Goal: Task Accomplishment & Management: Manage account settings

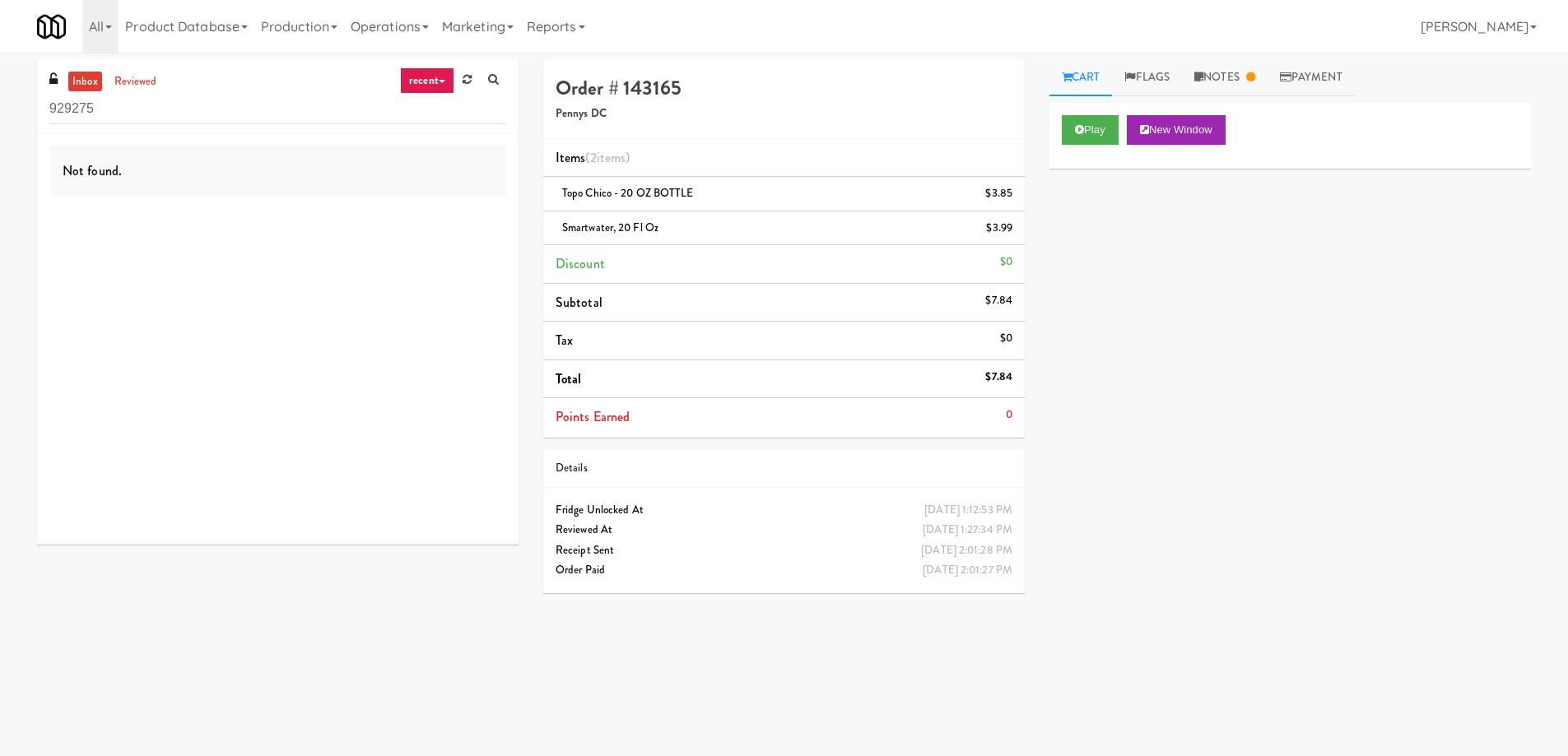
click at [1094, 75] on link "Cart" at bounding box center [1081, 78] width 63 height 37
click at [1202, 75] on icon at bounding box center [1198, 77] width 9 height 11
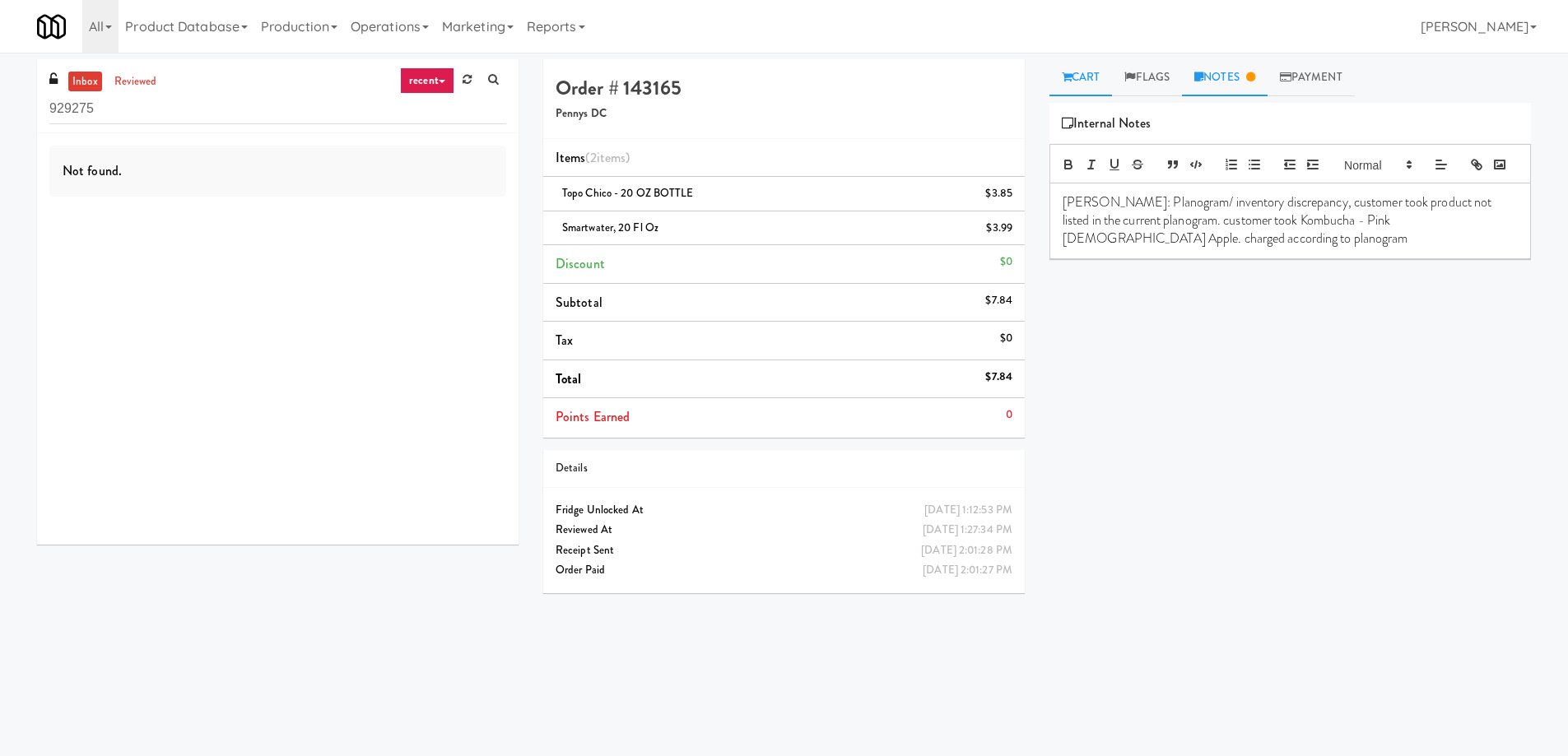
click at [1086, 74] on link "Cart" at bounding box center [1081, 78] width 63 height 37
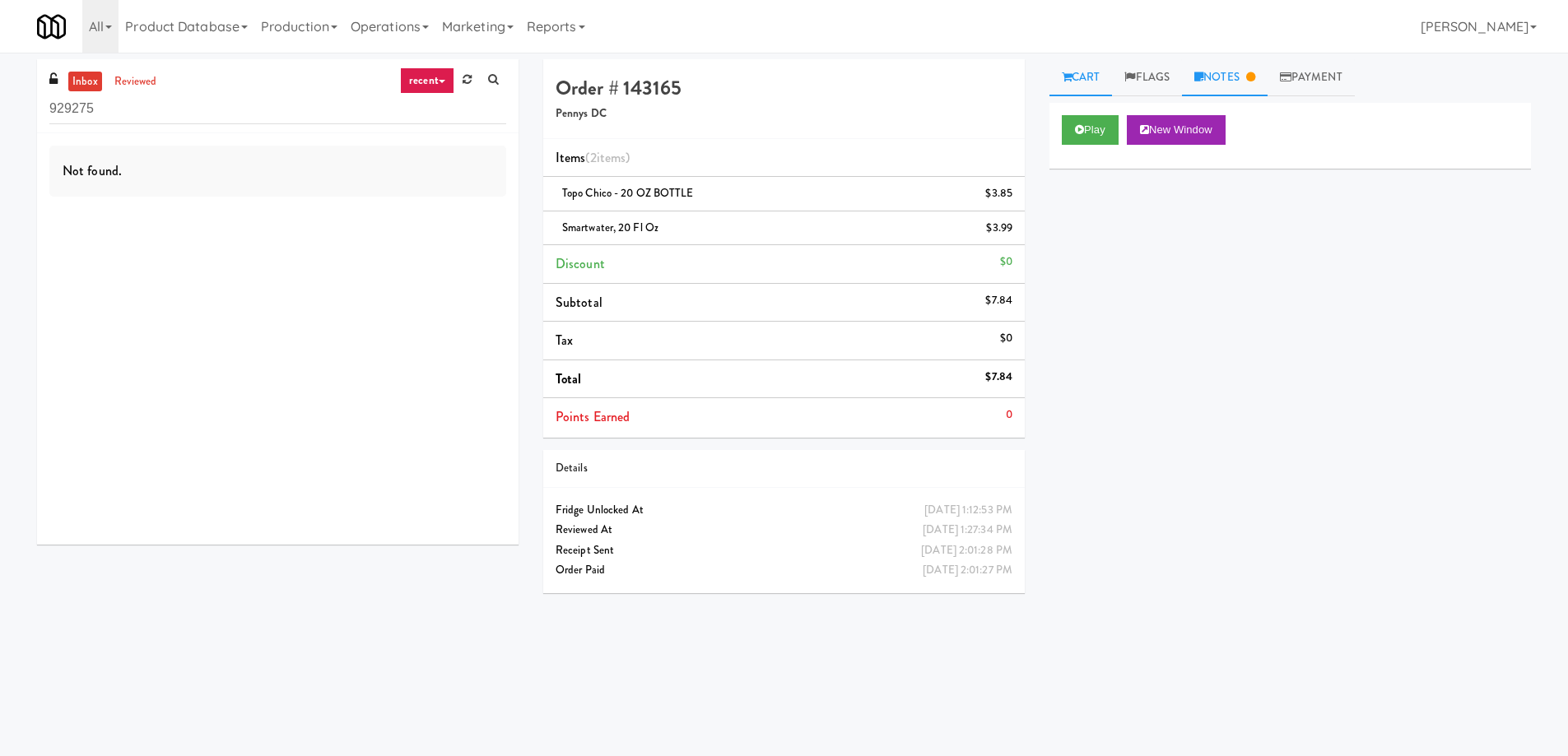
click at [1245, 82] on link "Notes" at bounding box center [1224, 78] width 85 height 37
click at [1233, 76] on link "Notes" at bounding box center [1224, 78] width 85 height 37
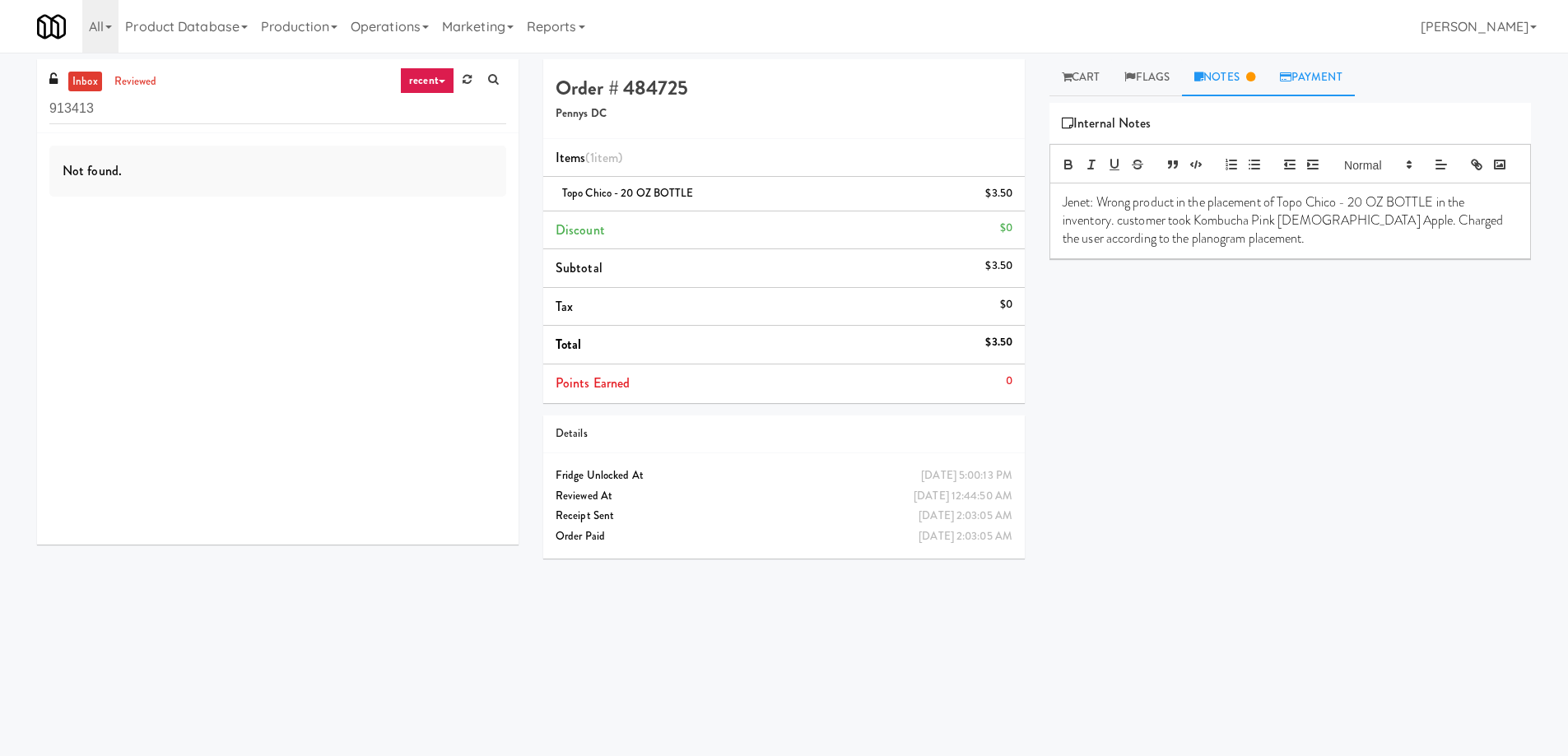
click at [1302, 76] on link "Payment" at bounding box center [1311, 78] width 87 height 37
